Goal: Find specific page/section: Find specific page/section

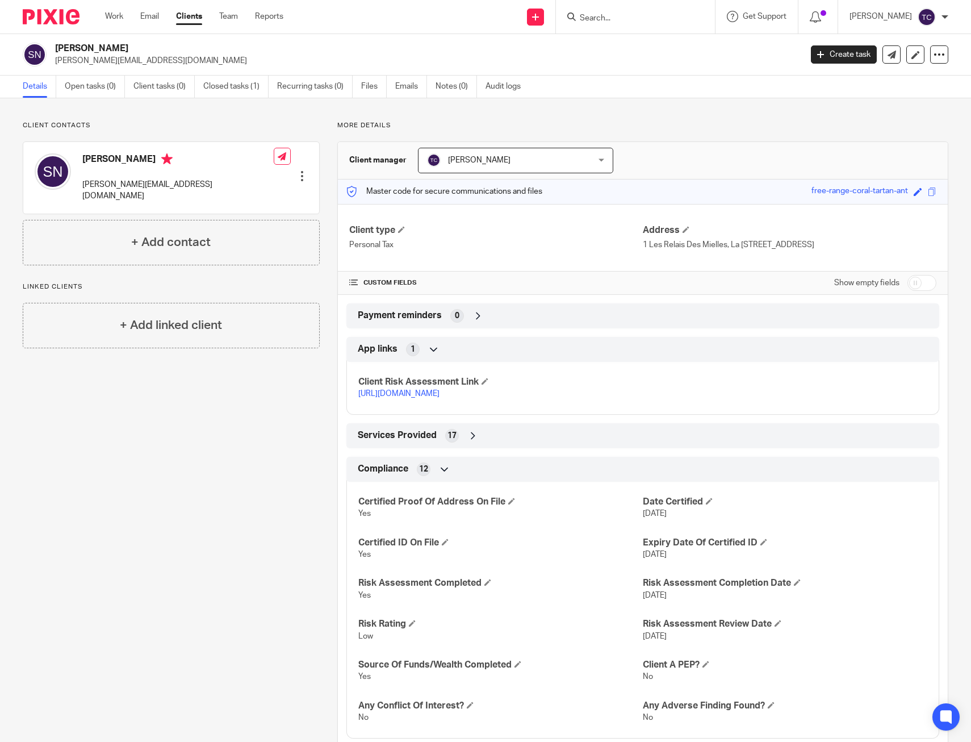
click at [601, 23] on input "Search" at bounding box center [630, 19] width 102 height 10
type input "[PERSON_NAME]"
click at [672, 44] on link at bounding box center [652, 44] width 152 height 17
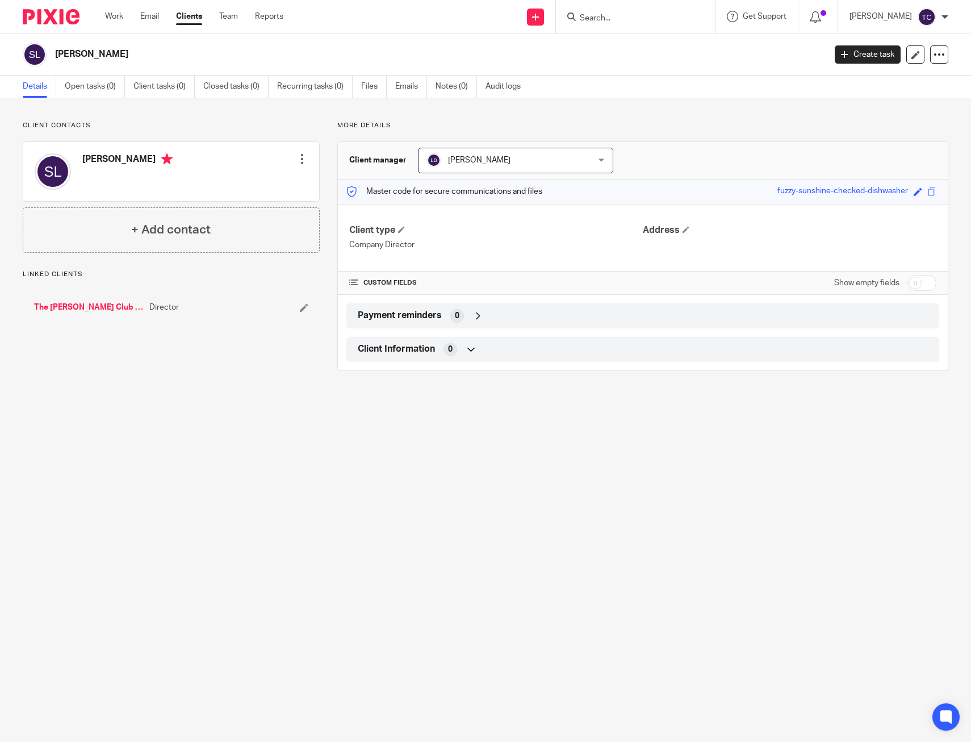
click at [488, 248] on p "Company Director" at bounding box center [496, 244] width 294 height 11
click at [93, 306] on link "The Barkley Club Social Limited" at bounding box center [89, 307] width 110 height 11
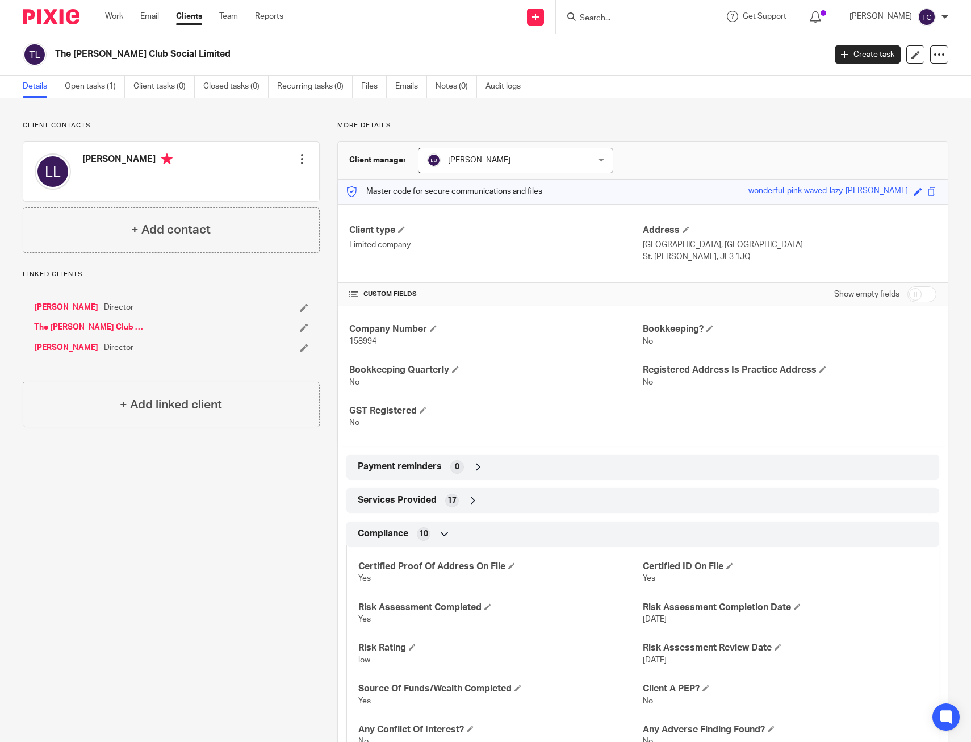
click at [70, 342] on link "Suzanne Lapidus" at bounding box center [66, 347] width 64 height 11
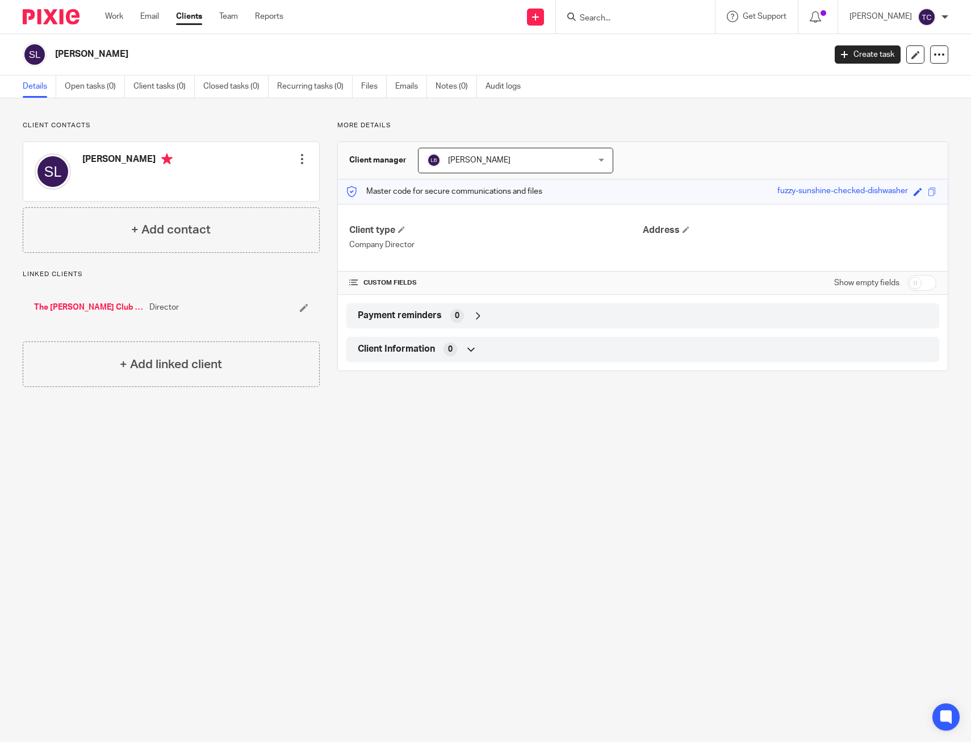
click at [628, 14] on input "Search" at bounding box center [630, 19] width 102 height 10
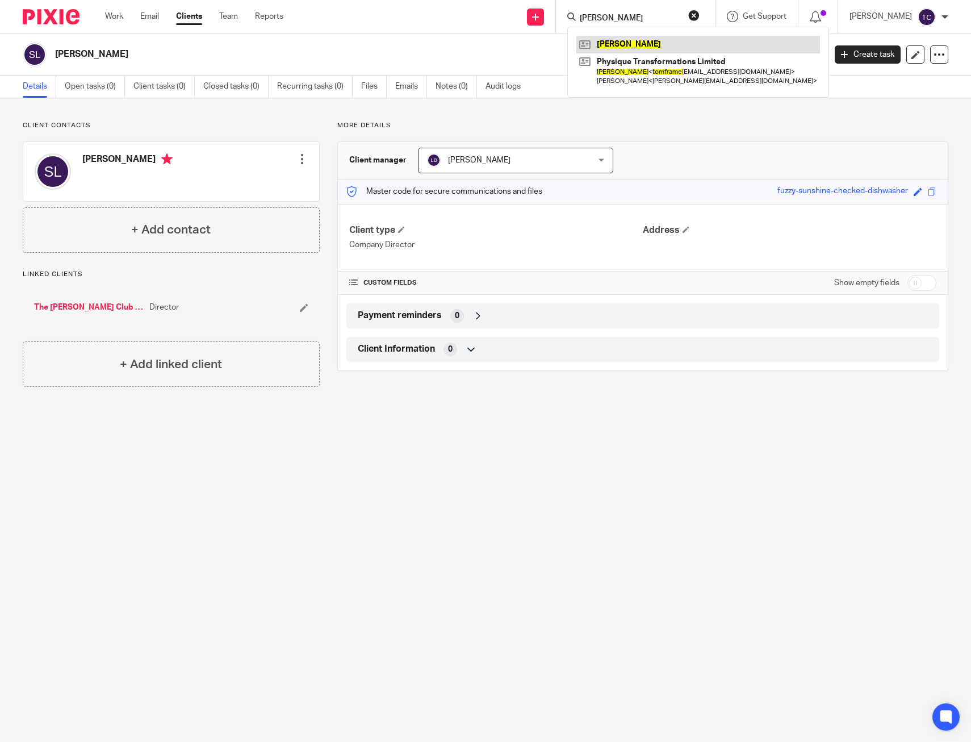
type input "tom frame"
click at [638, 48] on link at bounding box center [698, 44] width 244 height 17
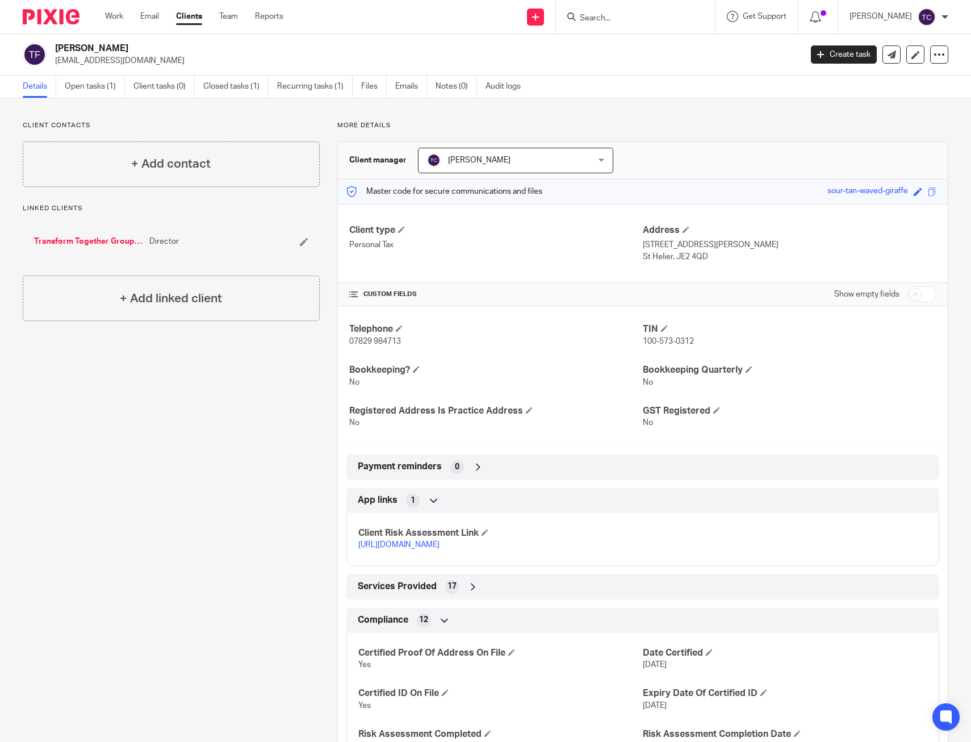
click at [620, 16] on input "Search" at bounding box center [630, 19] width 102 height 10
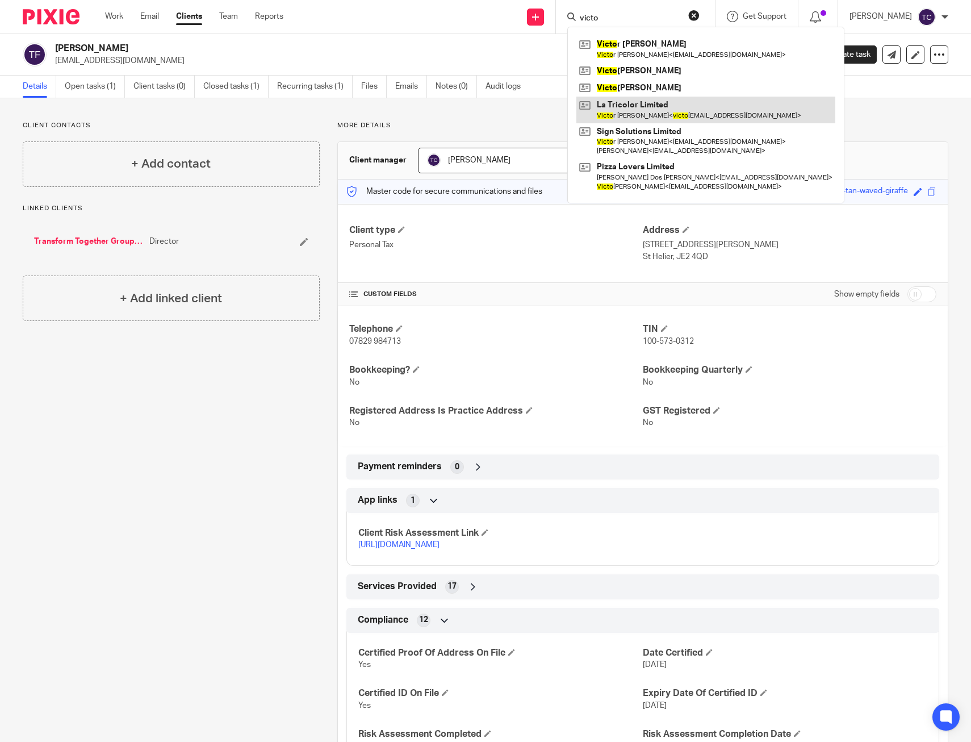
type input "victo"
click at [696, 114] on link at bounding box center [705, 110] width 259 height 26
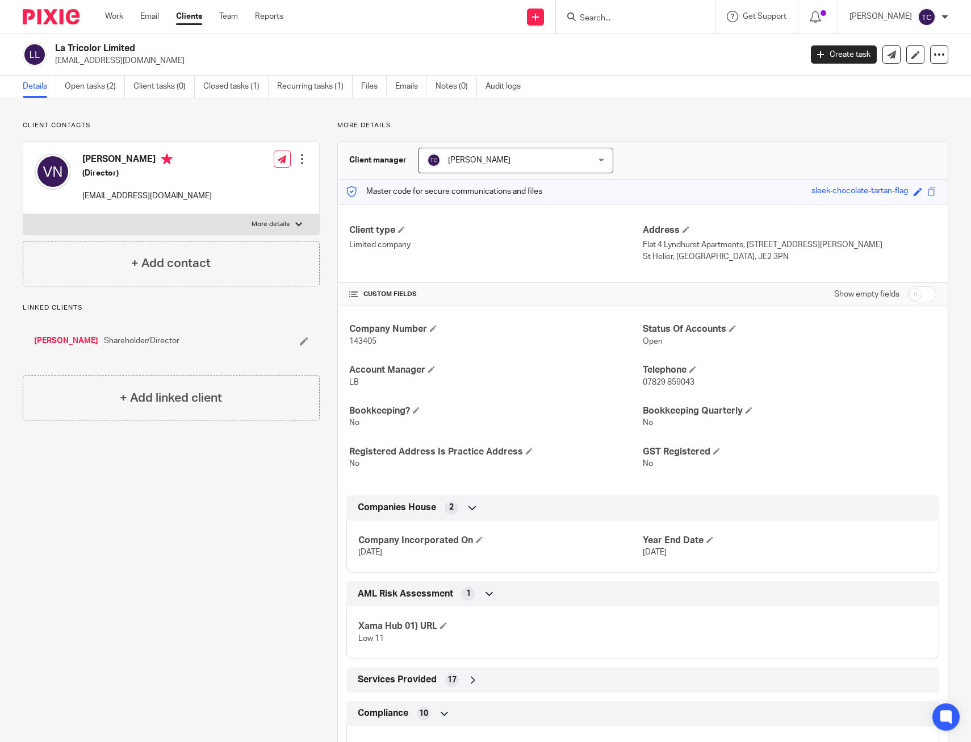
click at [73, 335] on link "Victor M De Nobrega" at bounding box center [66, 340] width 64 height 11
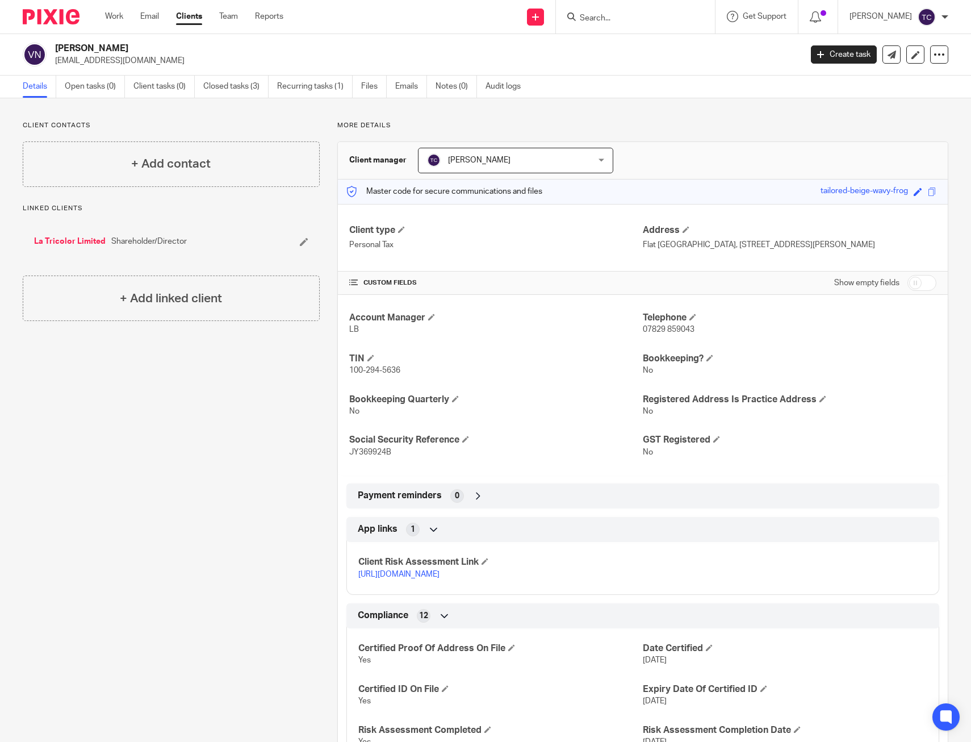
click at [629, 14] on input "Search" at bounding box center [630, 19] width 102 height 10
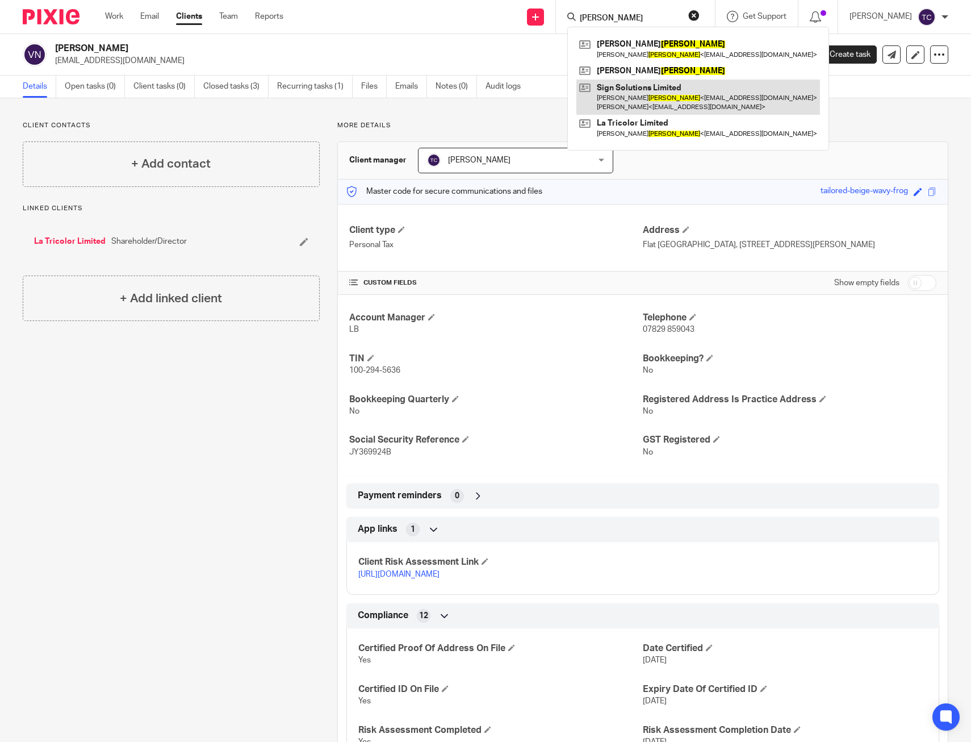
type input "nobrega"
click at [681, 101] on link at bounding box center [698, 97] width 244 height 35
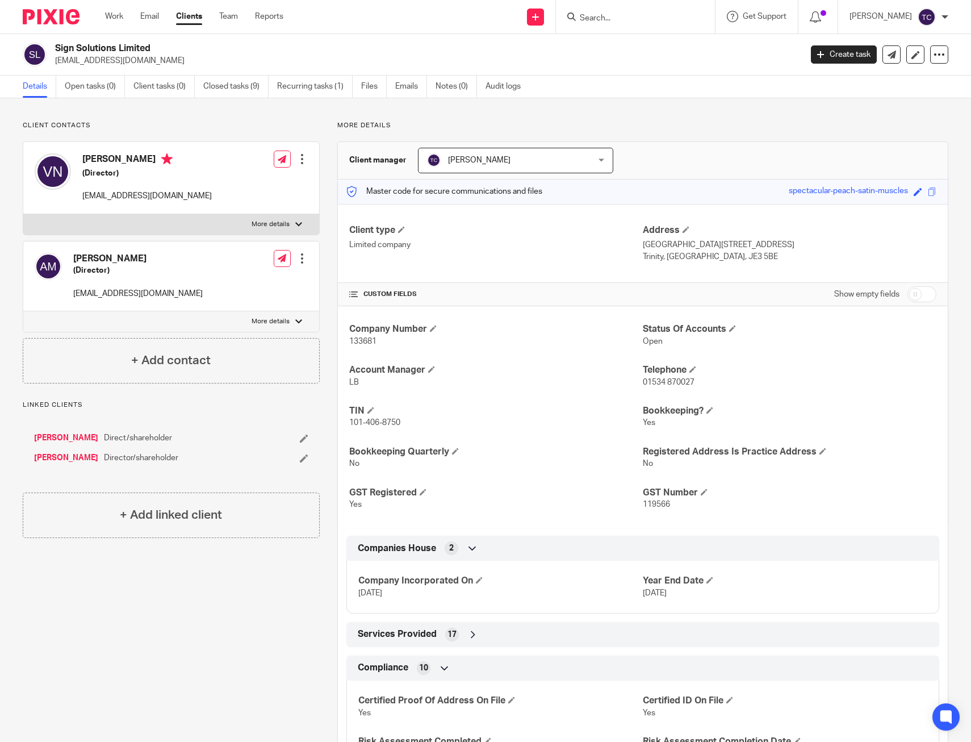
click at [639, 9] on div at bounding box center [635, 17] width 159 height 34
click at [633, 14] on input "Search" at bounding box center [630, 19] width 102 height 10
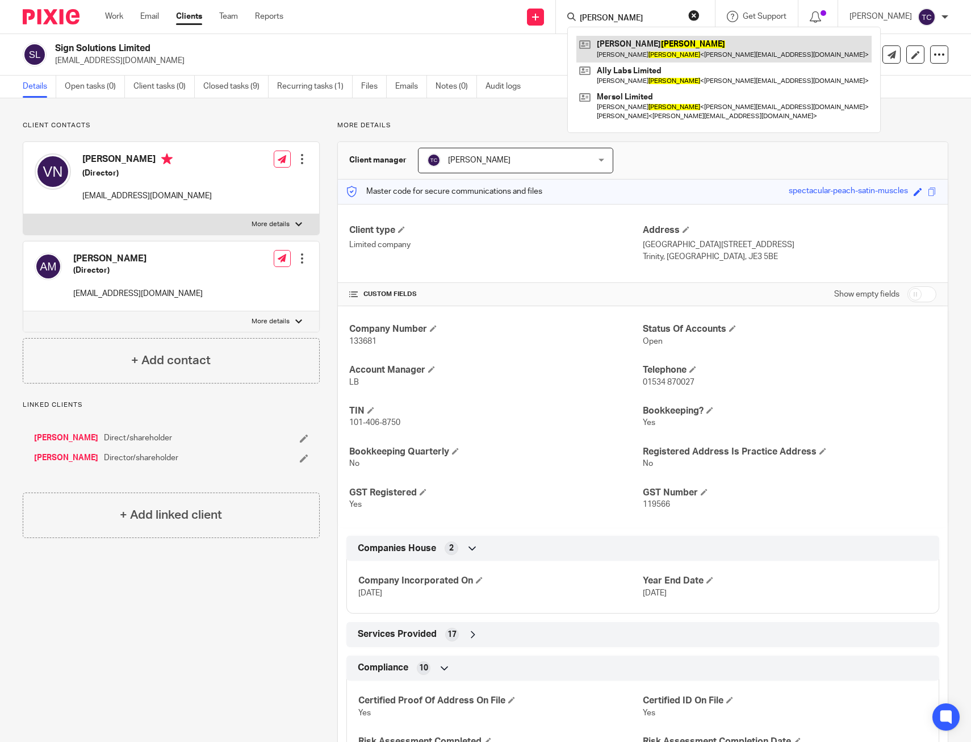
type input "[PERSON_NAME]"
click at [659, 48] on link at bounding box center [723, 49] width 295 height 26
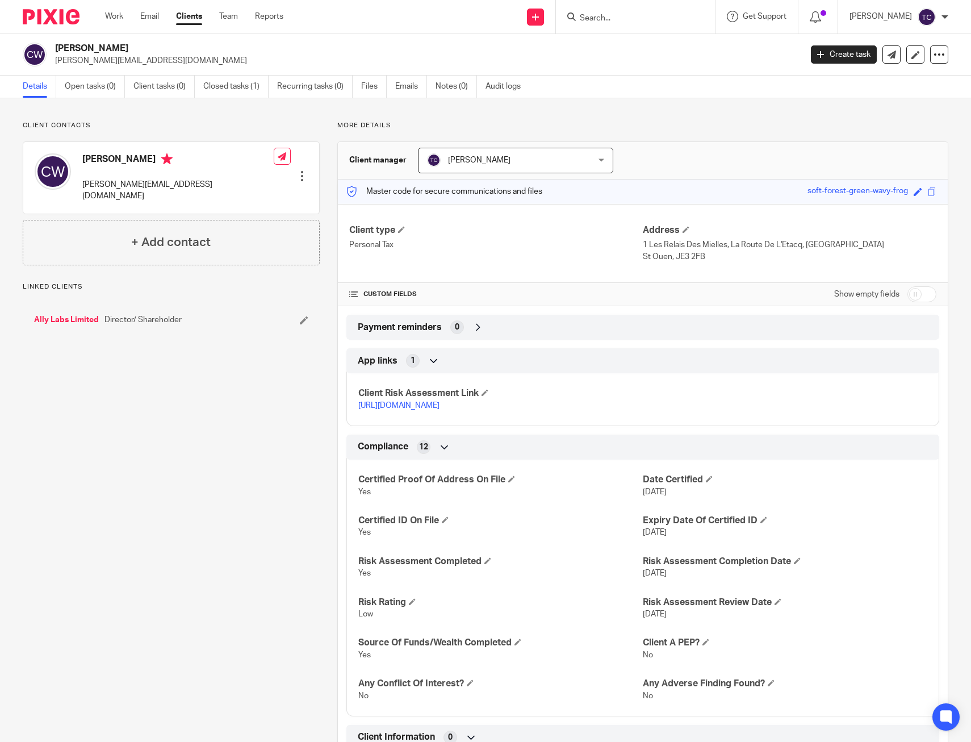
click at [641, 14] on input "Search" at bounding box center [630, 19] width 102 height 10
type input "chalk"
click at [648, 90] on div "Details Open tasks (0) Client tasks (0) Closed tasks (1) Recurring tasks (0) Fi…" at bounding box center [485, 87] width 971 height 23
click at [633, 18] on input "Search" at bounding box center [630, 19] width 102 height 10
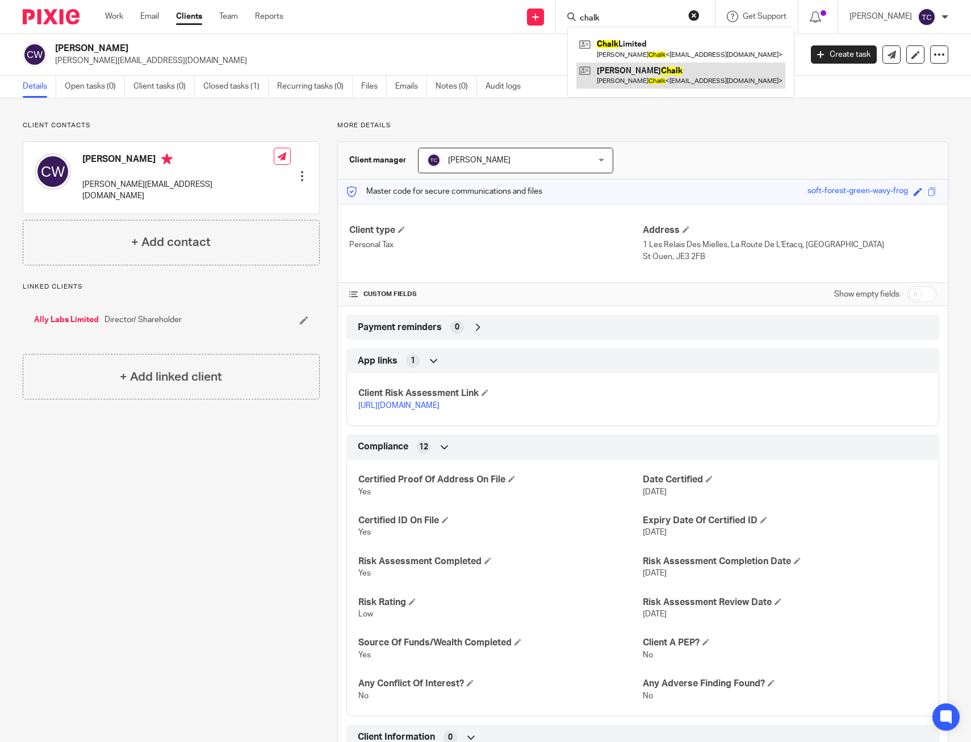
type input "chalk"
click at [658, 71] on link at bounding box center [680, 75] width 209 height 26
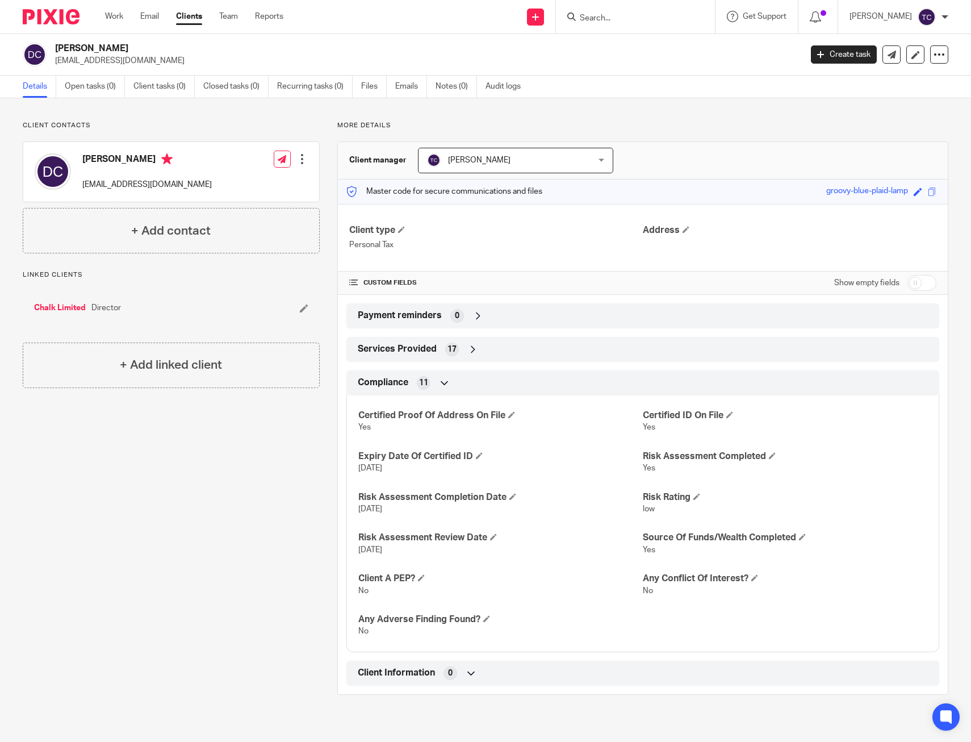
click at [607, 12] on form at bounding box center [639, 17] width 121 height 14
click at [610, 19] on input "Search" at bounding box center [630, 19] width 102 height 10
click at [614, 16] on input "gelnda" at bounding box center [630, 19] width 102 height 10
type input "glenda"
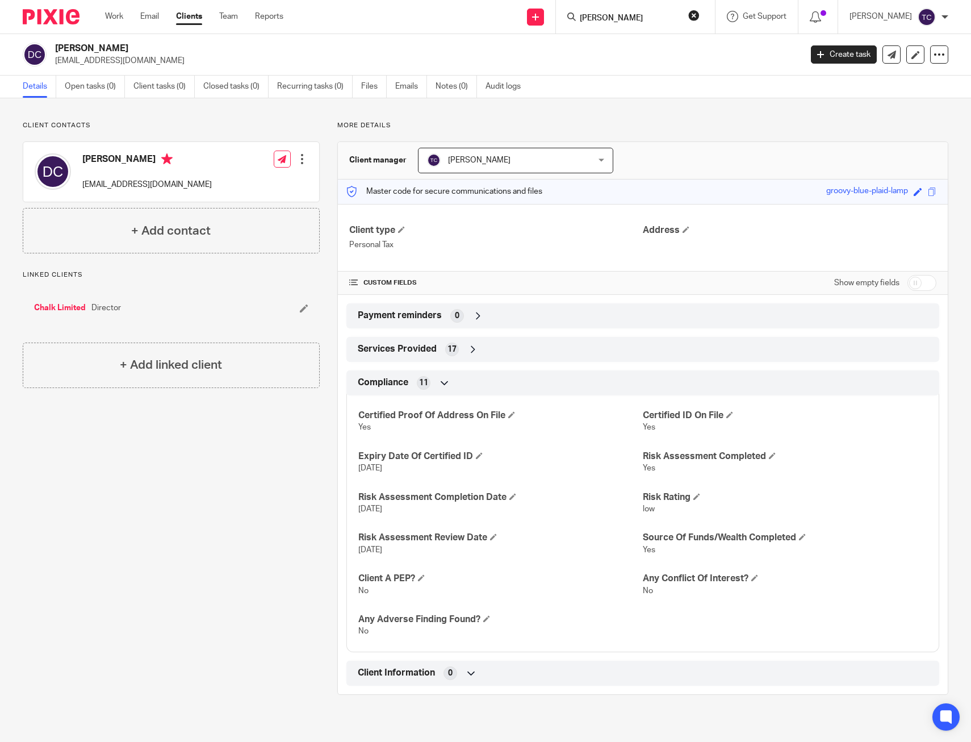
click at [641, 55] on p "davechalk@hotmail.com" at bounding box center [424, 60] width 739 height 11
click at [626, 26] on div at bounding box center [635, 17] width 159 height 34
click at [618, 19] on input "Search" at bounding box center [630, 19] width 102 height 10
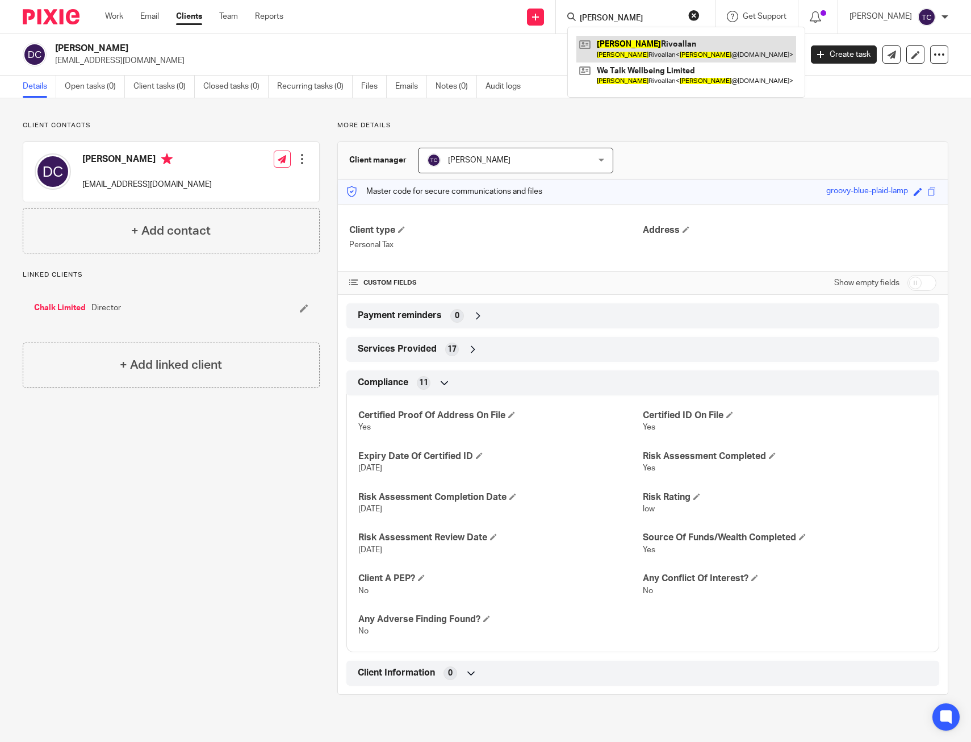
type input "glenda"
click at [639, 56] on link at bounding box center [686, 49] width 220 height 26
